Goal: Feedback & Contribution: Leave review/rating

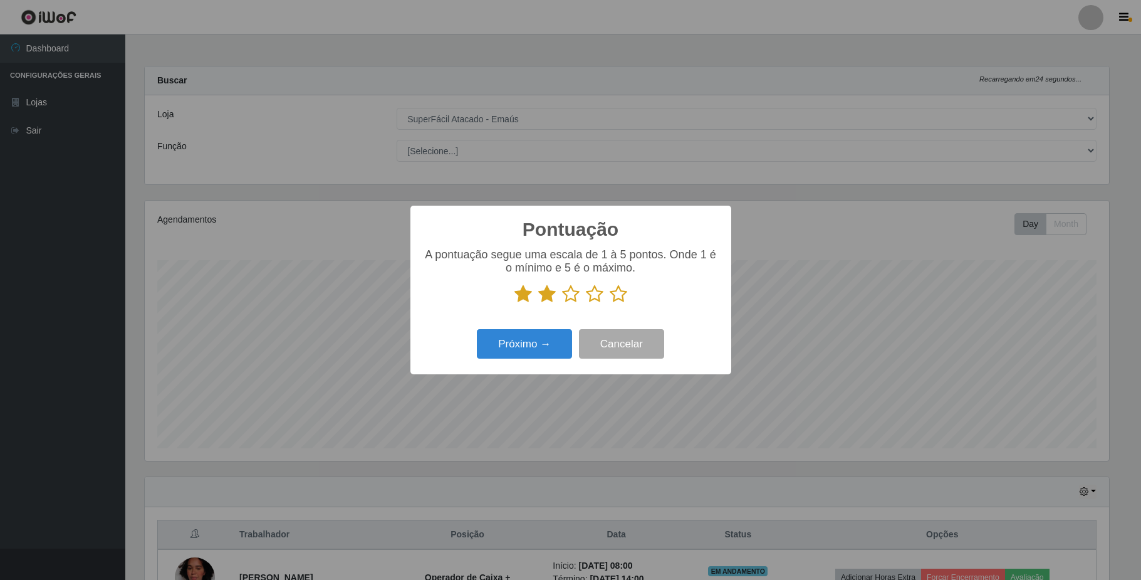
select select "407"
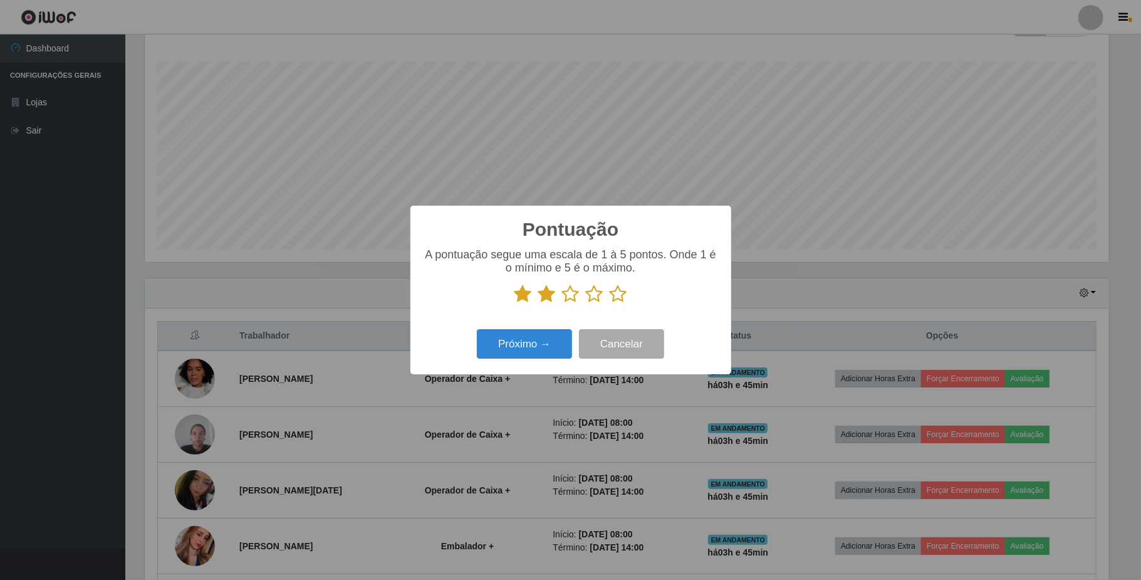
scroll to position [261, 964]
click at [532, 344] on button "Próximo →" at bounding box center [524, 343] width 95 height 29
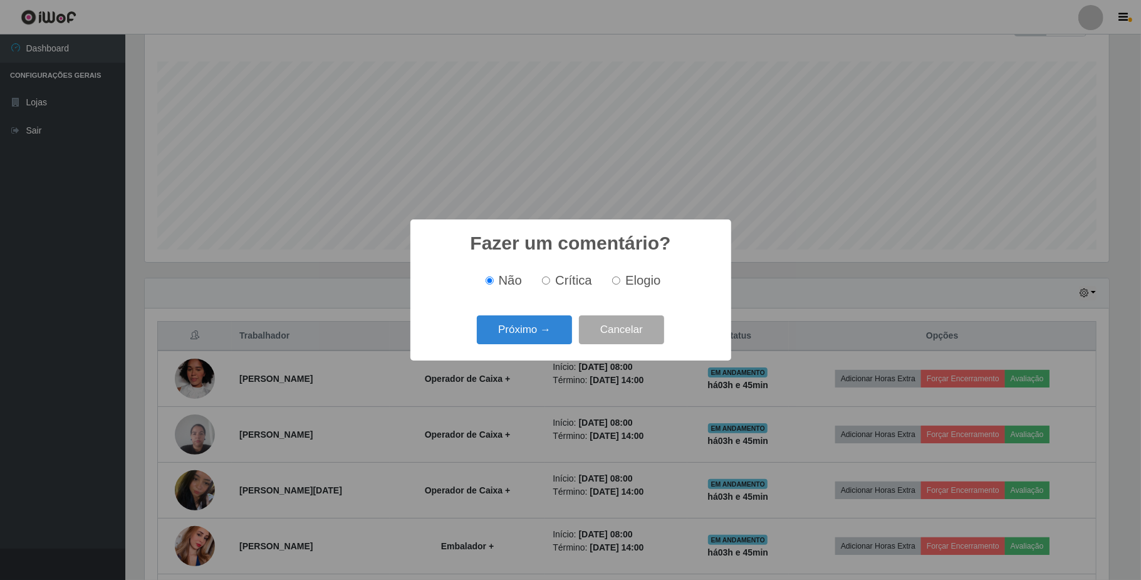
scroll to position [626334, 625630]
click at [544, 281] on input "Crítica" at bounding box center [546, 280] width 8 height 8
radio input "true"
click at [522, 331] on button "Próximo →" at bounding box center [524, 329] width 95 height 29
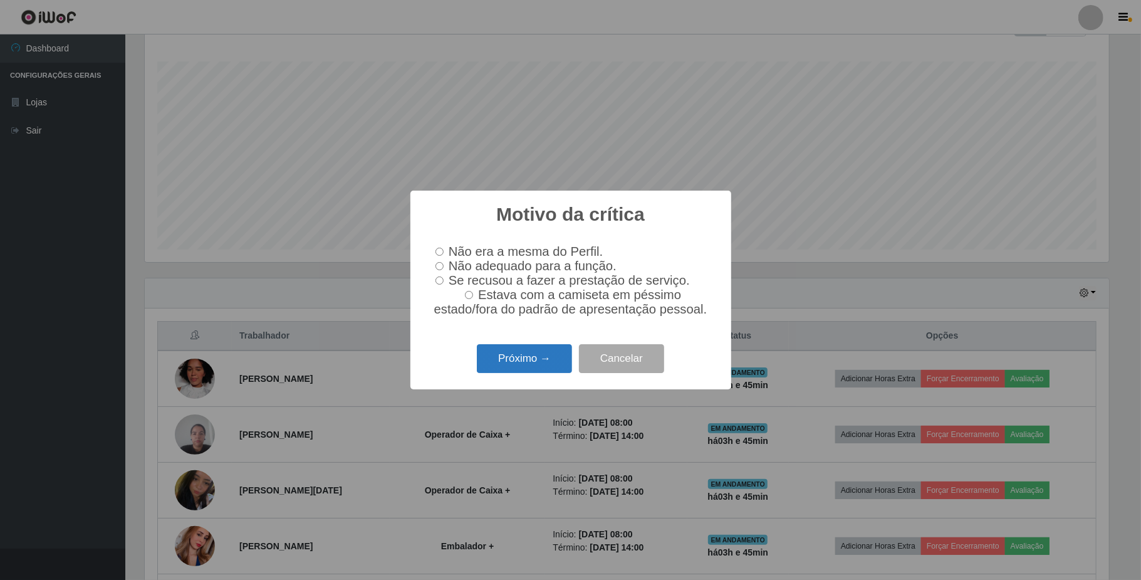
click at [529, 368] on button "Próximo →" at bounding box center [524, 358] width 95 height 29
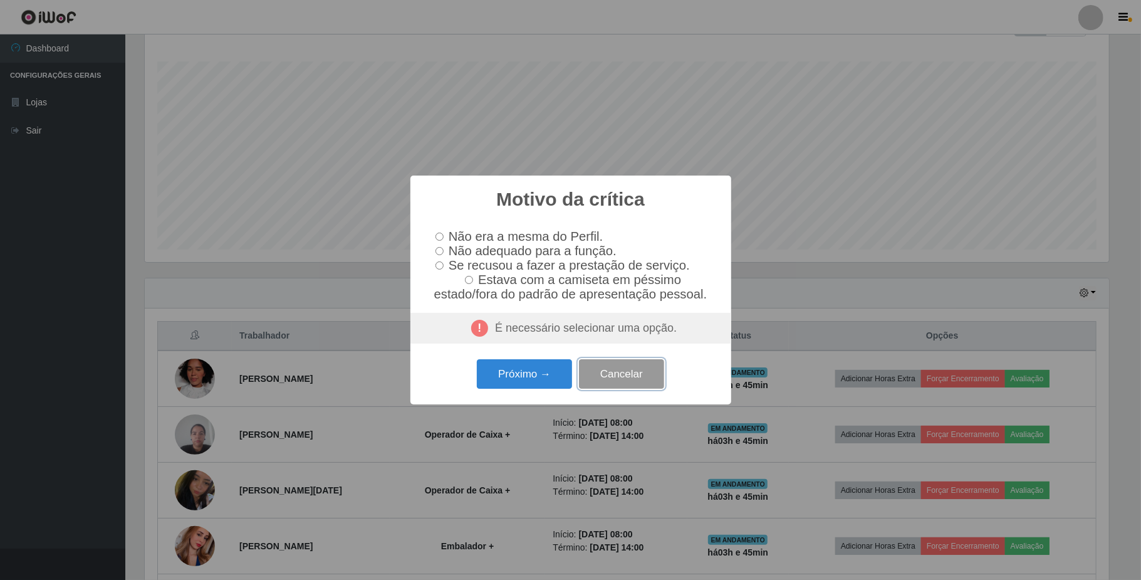
click at [607, 377] on button "Cancelar" at bounding box center [621, 373] width 85 height 29
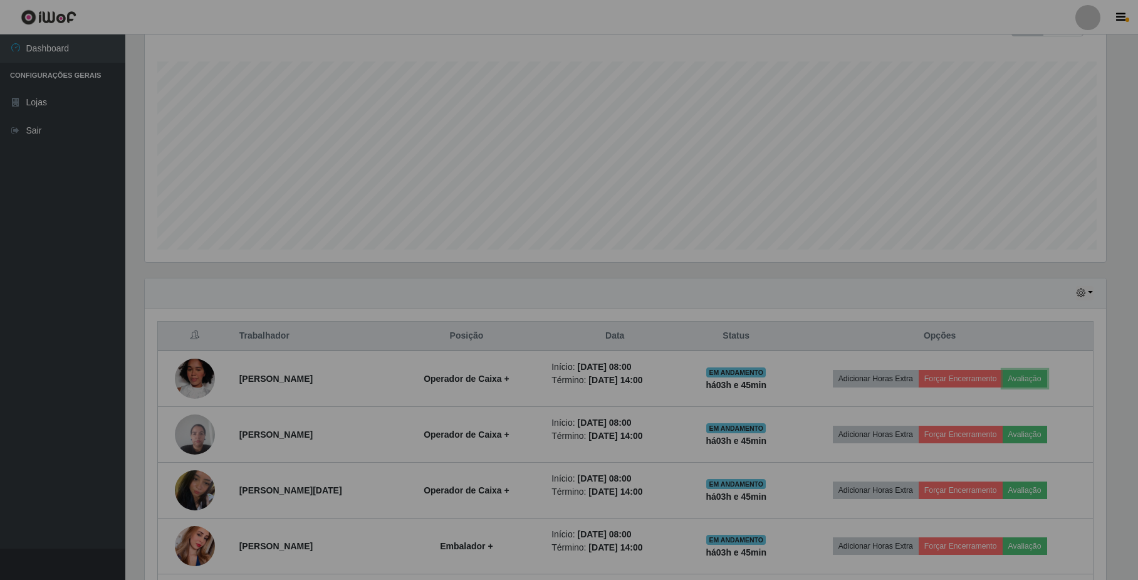
scroll to position [261, 973]
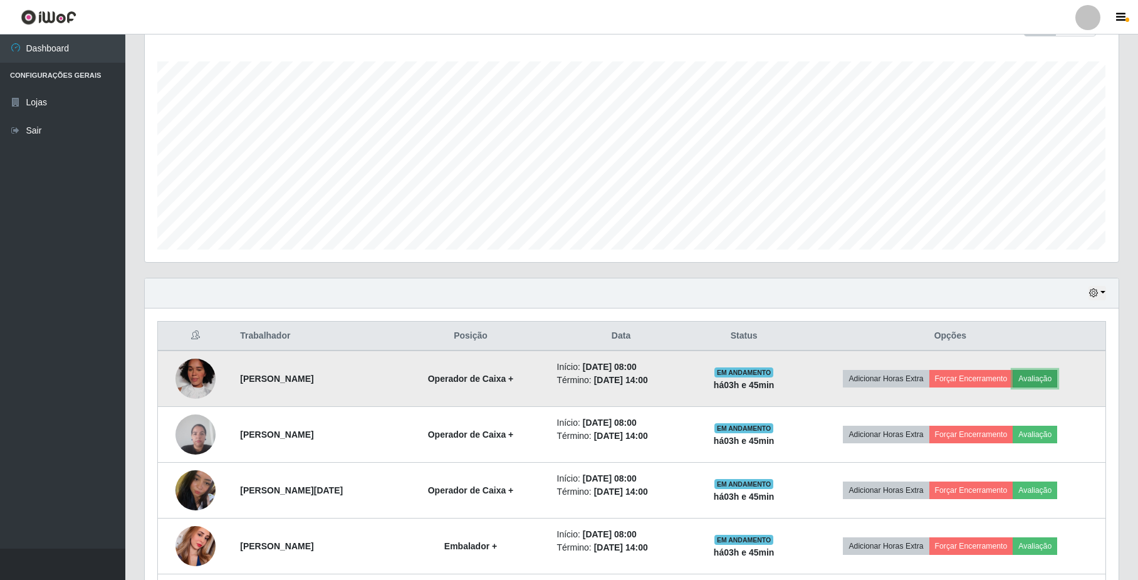
click at [1046, 379] on button "Avaliação" at bounding box center [1035, 379] width 44 height 18
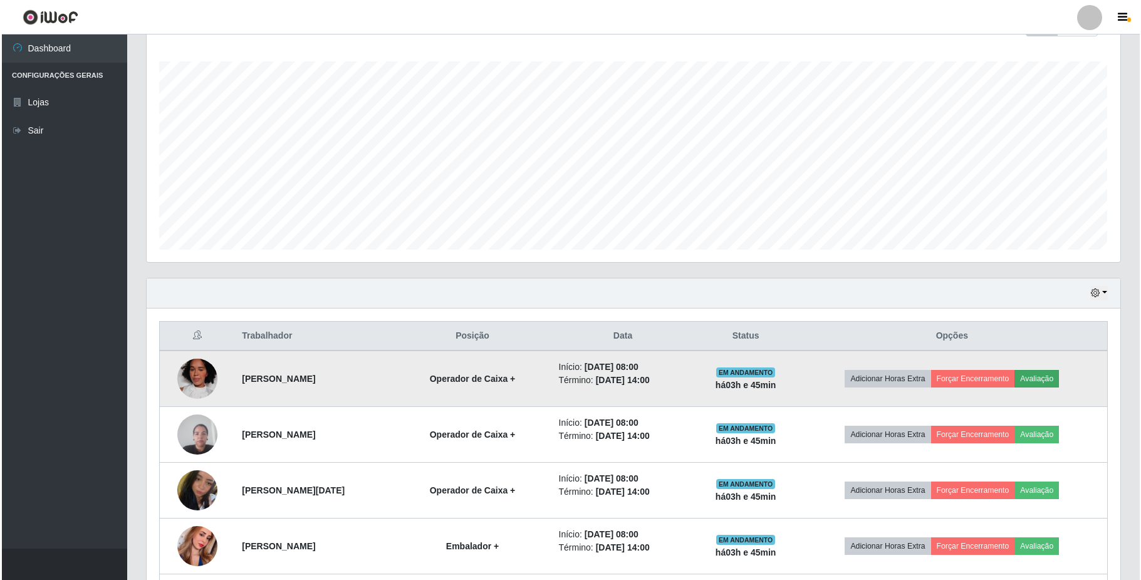
scroll to position [261, 964]
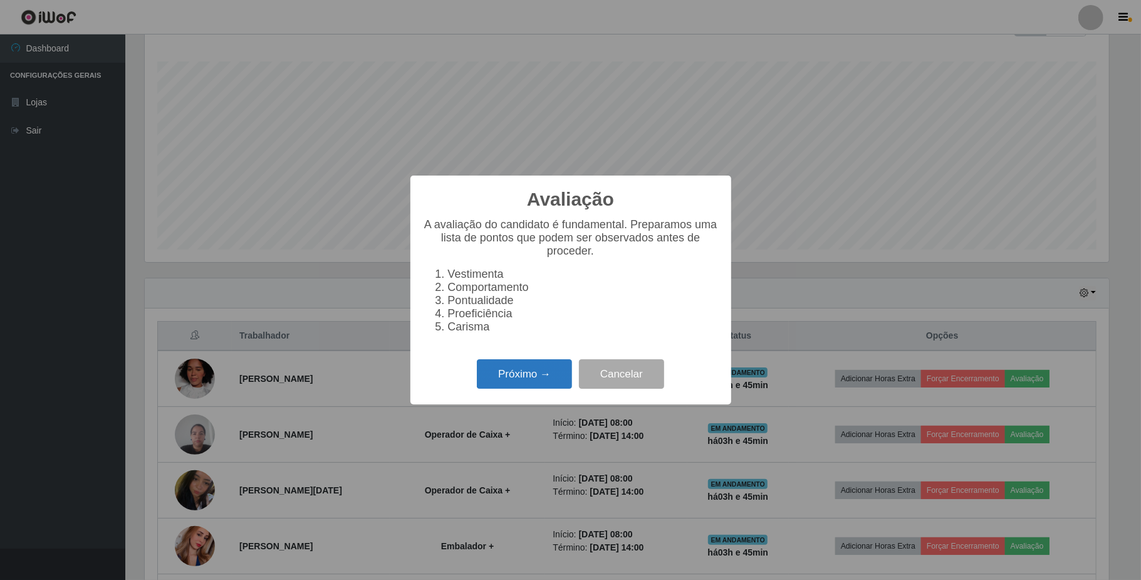
click at [516, 375] on button "Próximo →" at bounding box center [524, 373] width 95 height 29
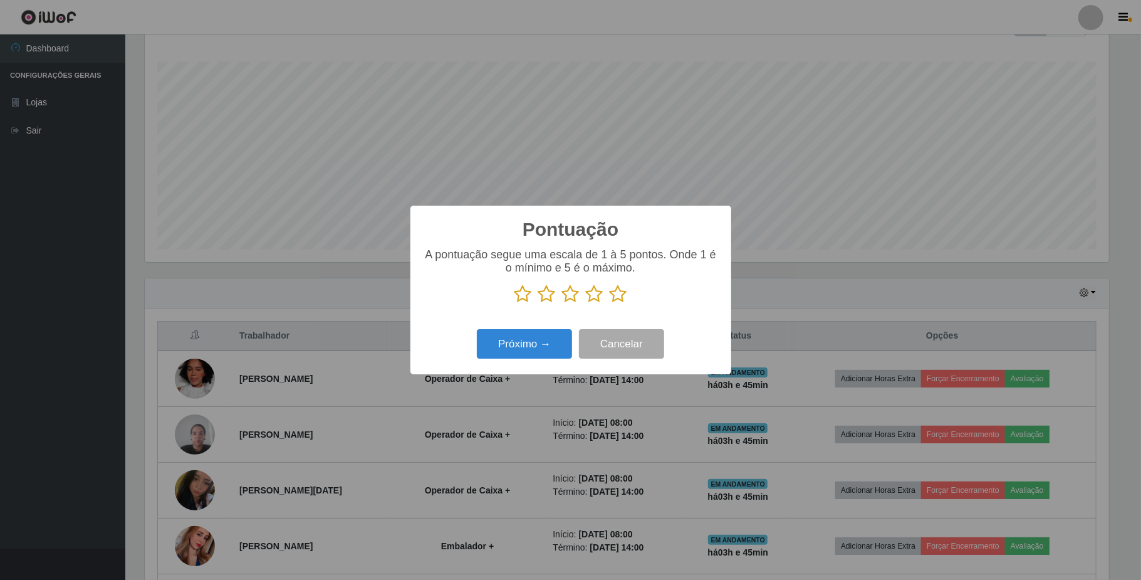
click at [551, 296] on icon at bounding box center [547, 293] width 18 height 19
click at [538, 303] on input "radio" at bounding box center [538, 303] width 0 height 0
click at [529, 341] on button "Próximo →" at bounding box center [524, 343] width 95 height 29
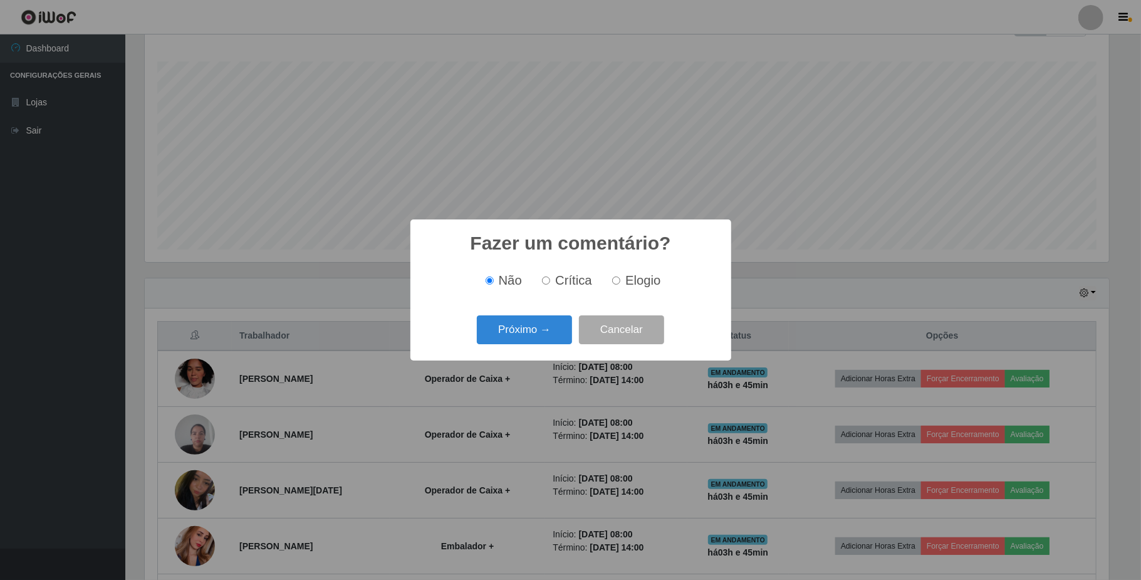
click at [615, 283] on input "Elogio" at bounding box center [616, 280] width 8 height 8
radio input "true"
click at [548, 331] on button "Próximo →" at bounding box center [524, 329] width 95 height 29
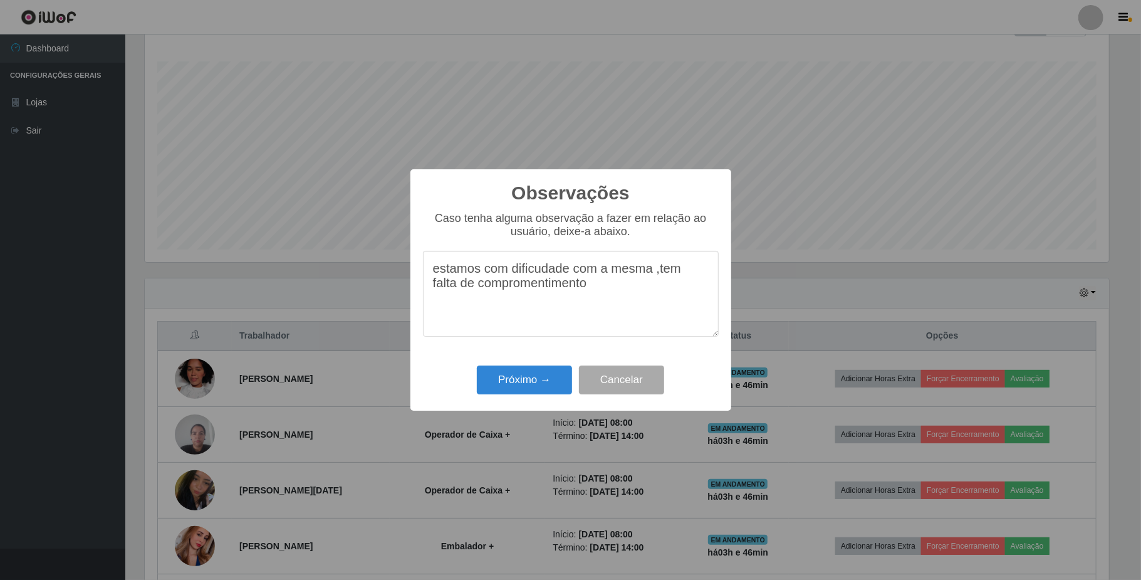
click at [539, 269] on textarea "estamos com dificudade com a mesma ,tem falta de compromentimento" at bounding box center [571, 294] width 296 height 86
click at [547, 289] on textarea "estamos com dificuldade com a mesma ,tem falta de compromentimento" at bounding box center [571, 294] width 296 height 86
click at [602, 288] on textarea "estamos com dificuldade com a mesma ,tem falta de comprometimento" at bounding box center [571, 294] width 296 height 86
click at [659, 289] on textarea "estamos com dificuldade com a mesma ,tem falta de comprometimento com os horari…" at bounding box center [571, 294] width 296 height 86
click at [687, 286] on textarea "estamos com dificuldade com a mesma ,tem falta de comprometimento com os horári…" at bounding box center [571, 294] width 296 height 86
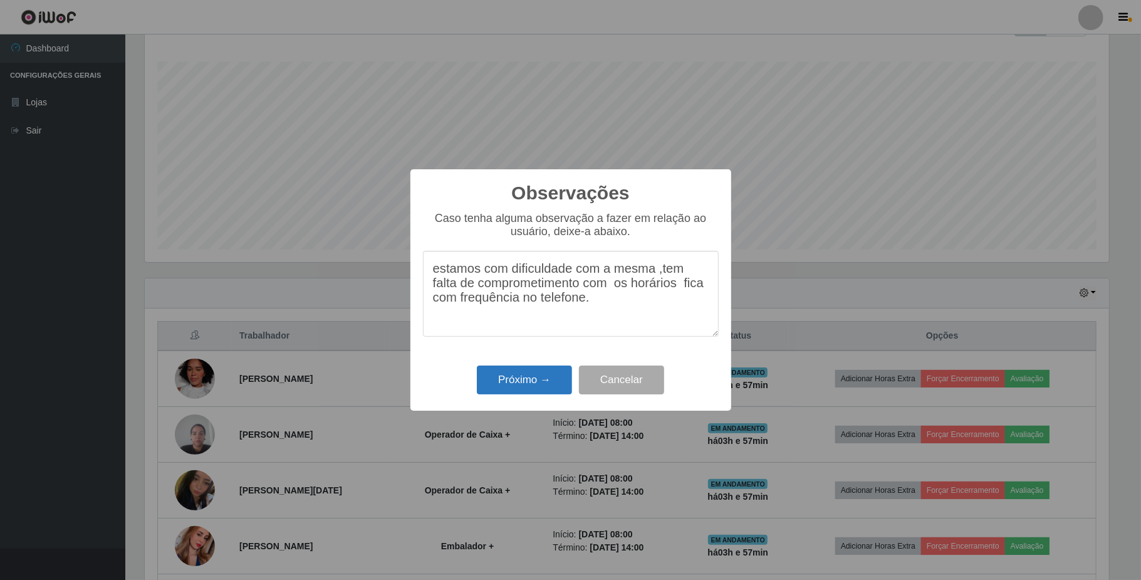
type textarea "estamos com dificuldade com a mesma ,tem falta de comprometimento com os horári…"
click at [525, 382] on button "Próximo →" at bounding box center [524, 379] width 95 height 29
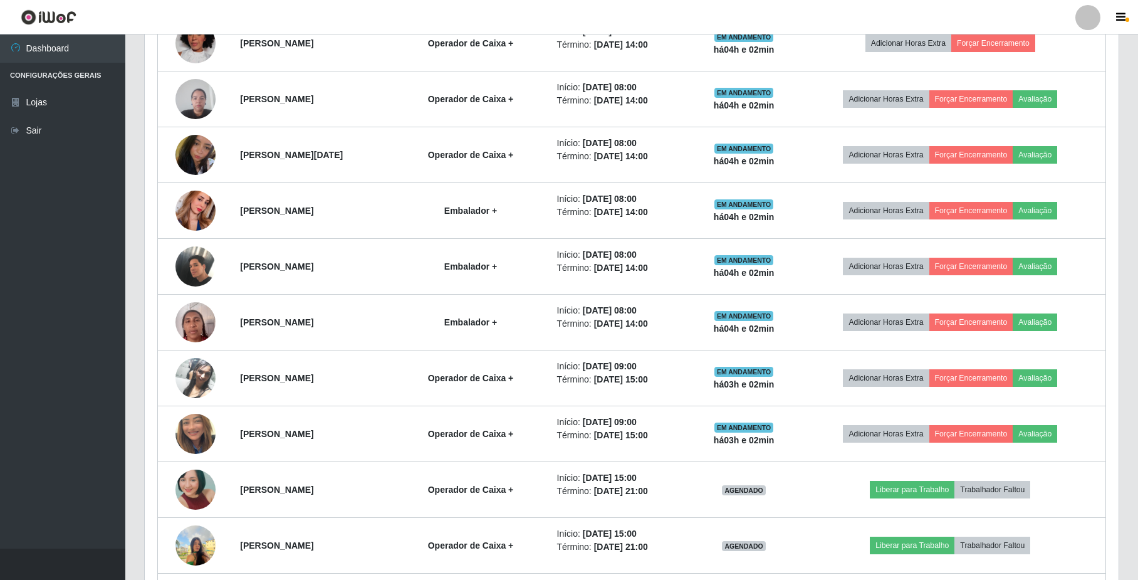
scroll to position [533, 0]
